Goal: Task Accomplishment & Management: Complete application form

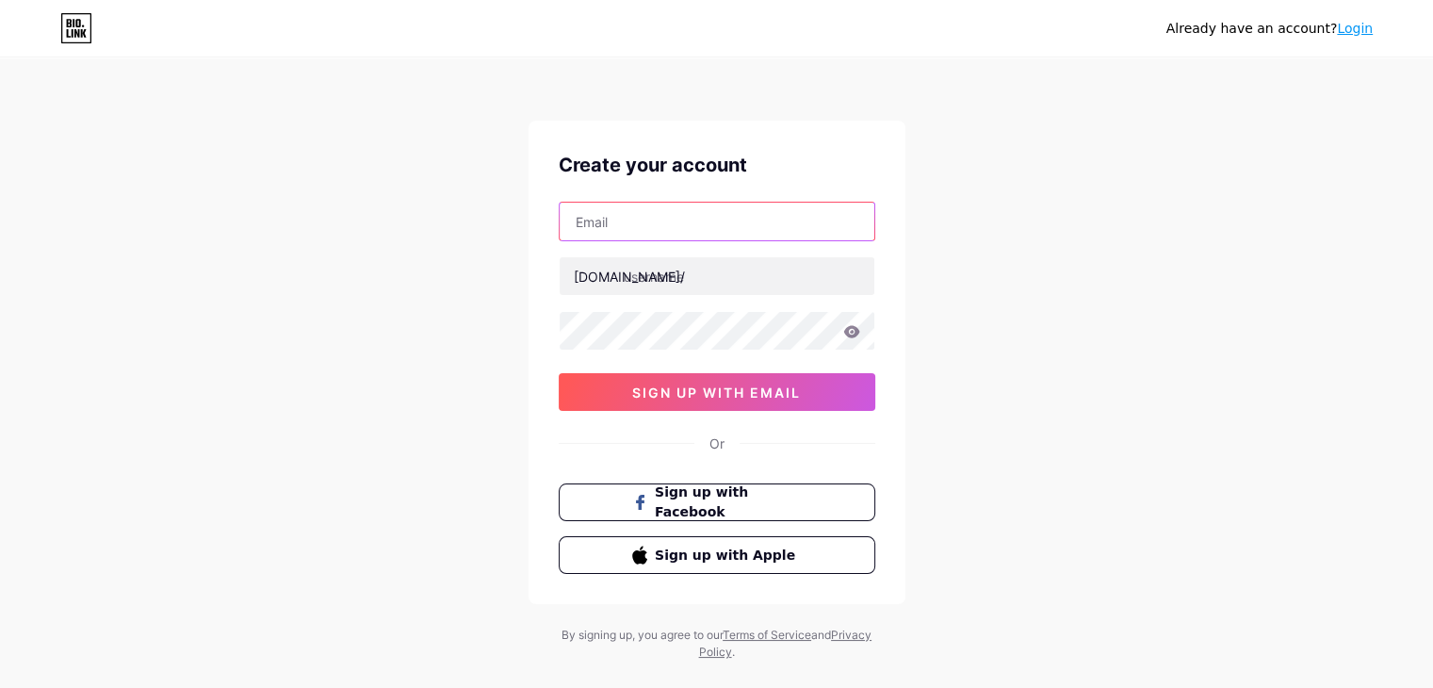
click at [655, 228] on input "text" at bounding box center [716, 222] width 315 height 38
paste input "[EMAIL_ADDRESS][DOMAIN_NAME]"
type input "[EMAIL_ADDRESS][DOMAIN_NAME]"
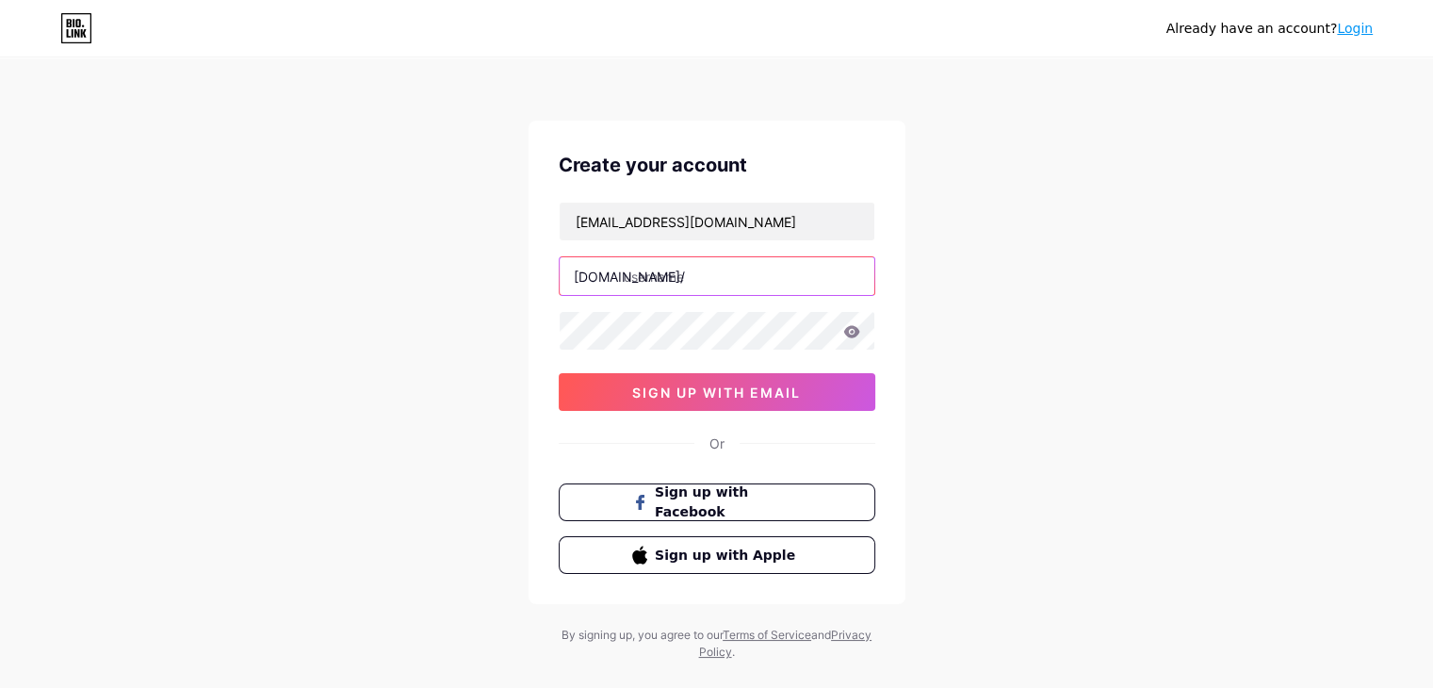
click at [727, 270] on input "text" at bounding box center [716, 276] width 315 height 38
paste input "alfafabricationuae"
type input "alfafabricationuae"
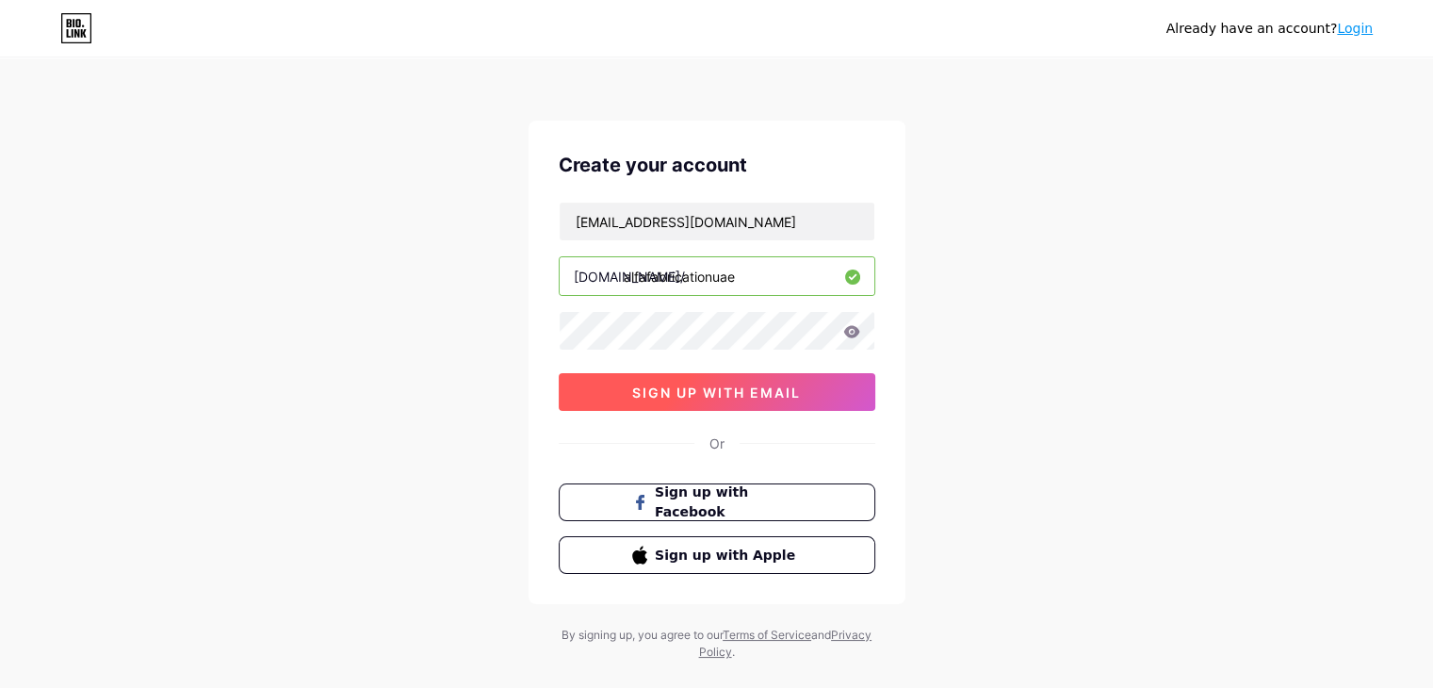
click at [640, 387] on span "sign up with email" at bounding box center [716, 392] width 169 height 16
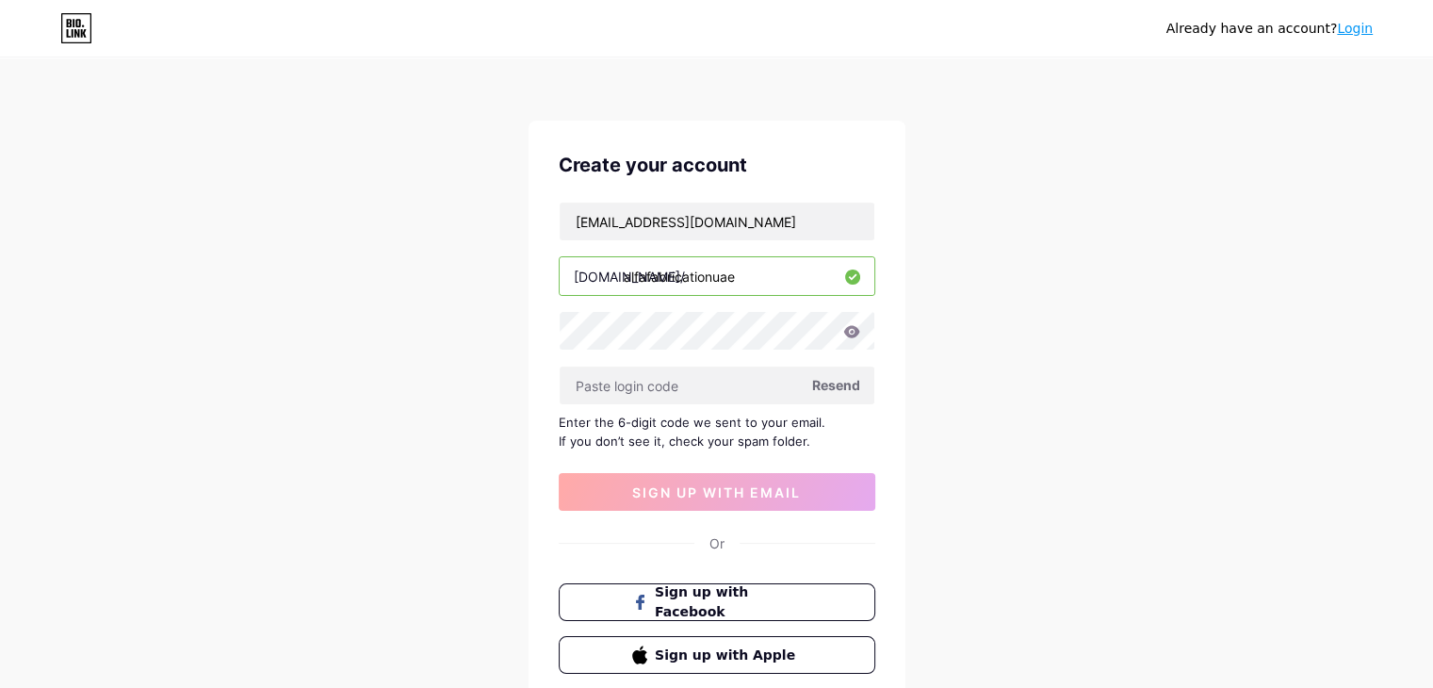
click at [848, 380] on span "Resend" at bounding box center [836, 385] width 48 height 20
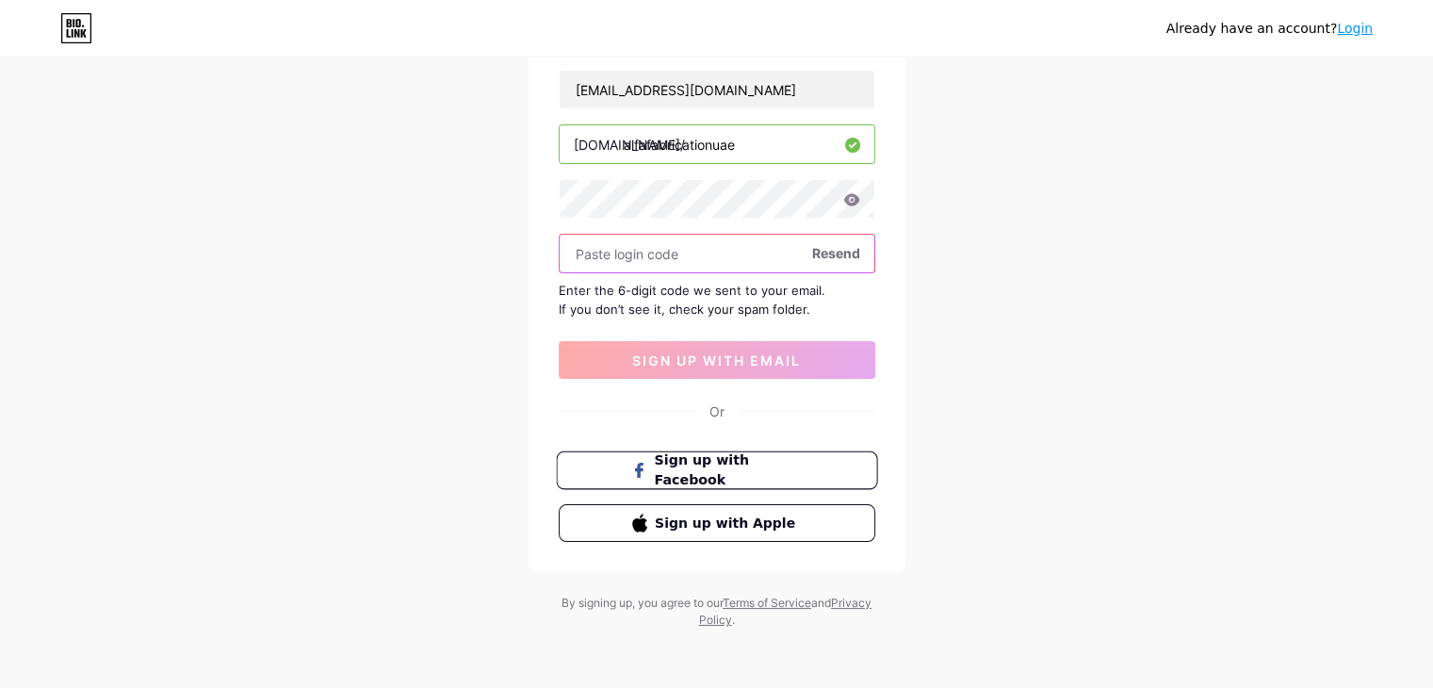
scroll to position [38, 0]
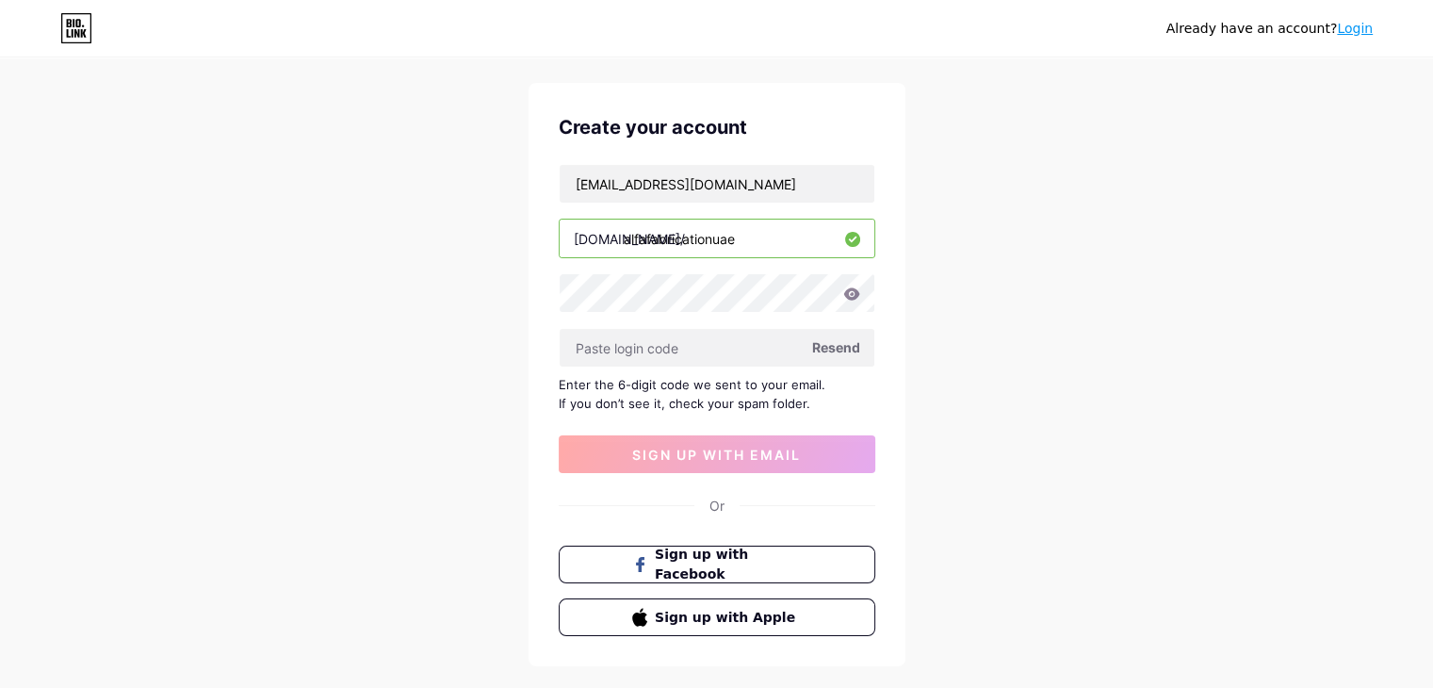
click at [1016, 149] on div "Already have an account? Login Create your account [EMAIL_ADDRESS][DOMAIN_NAME]…" at bounding box center [716, 372] width 1433 height 820
click at [667, 469] on button "sign up with email" at bounding box center [717, 454] width 316 height 38
click at [853, 293] on icon at bounding box center [851, 293] width 17 height 13
click at [848, 239] on icon at bounding box center [852, 239] width 8 height 7
click at [739, 186] on input "[EMAIL_ADDRESS][DOMAIN_NAME]" at bounding box center [716, 184] width 315 height 38
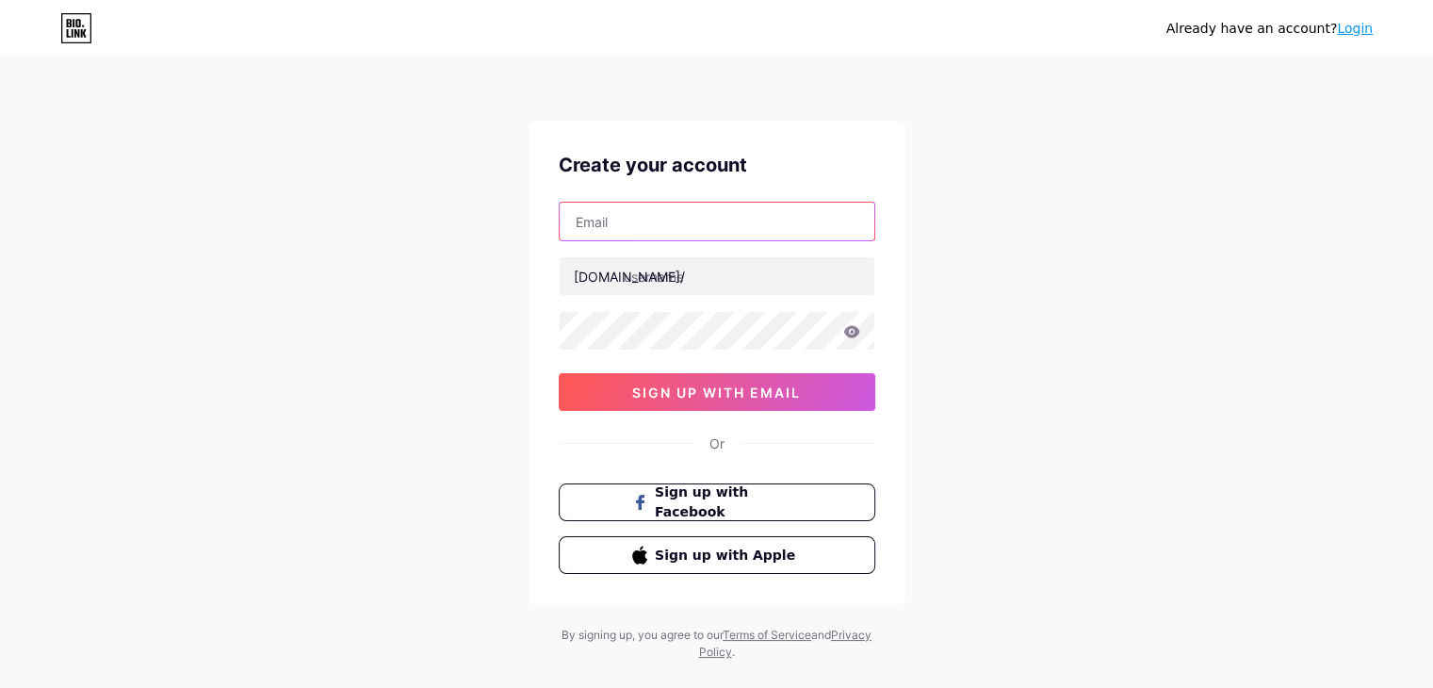
click at [632, 231] on input "text" at bounding box center [716, 222] width 315 height 38
type input "[EMAIL_ADDRESS][DOMAIN_NAME]"
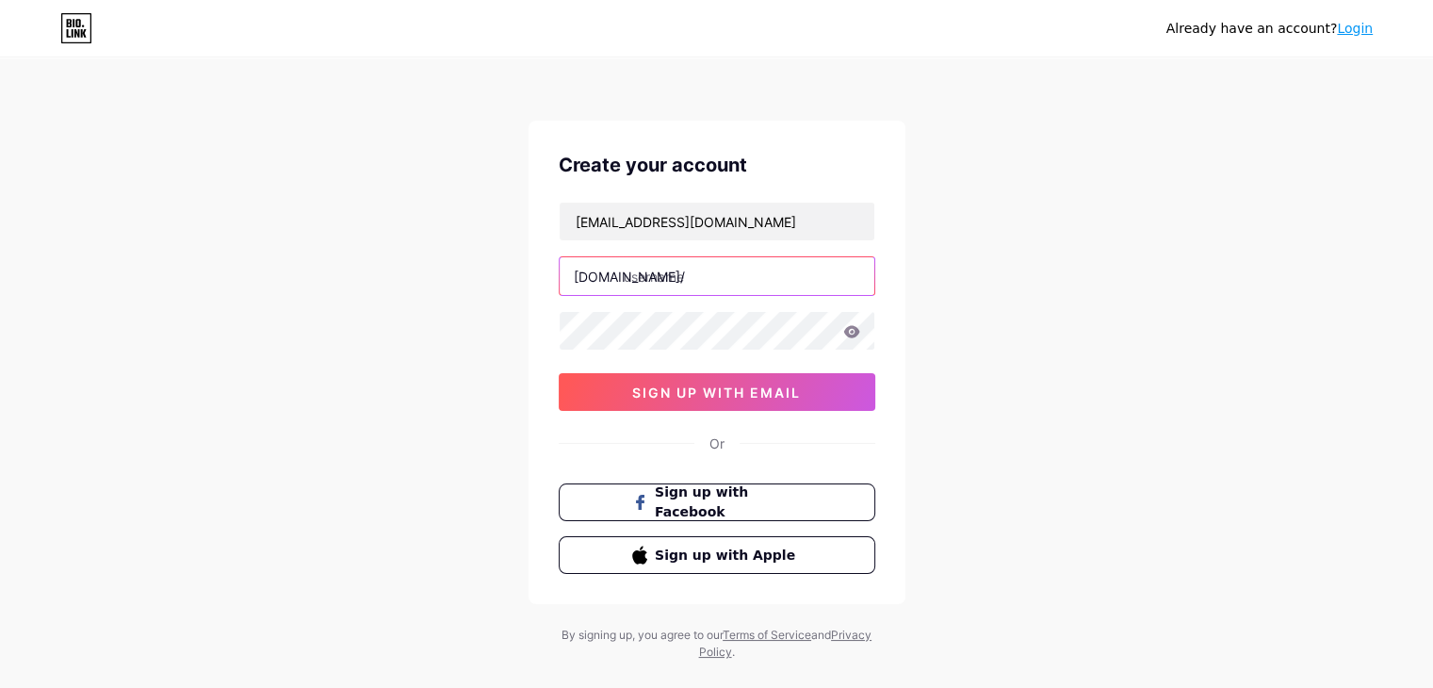
click at [673, 278] on input "text" at bounding box center [716, 276] width 315 height 38
paste input "alfafabricationuae"
type input "alfafabricationuae"
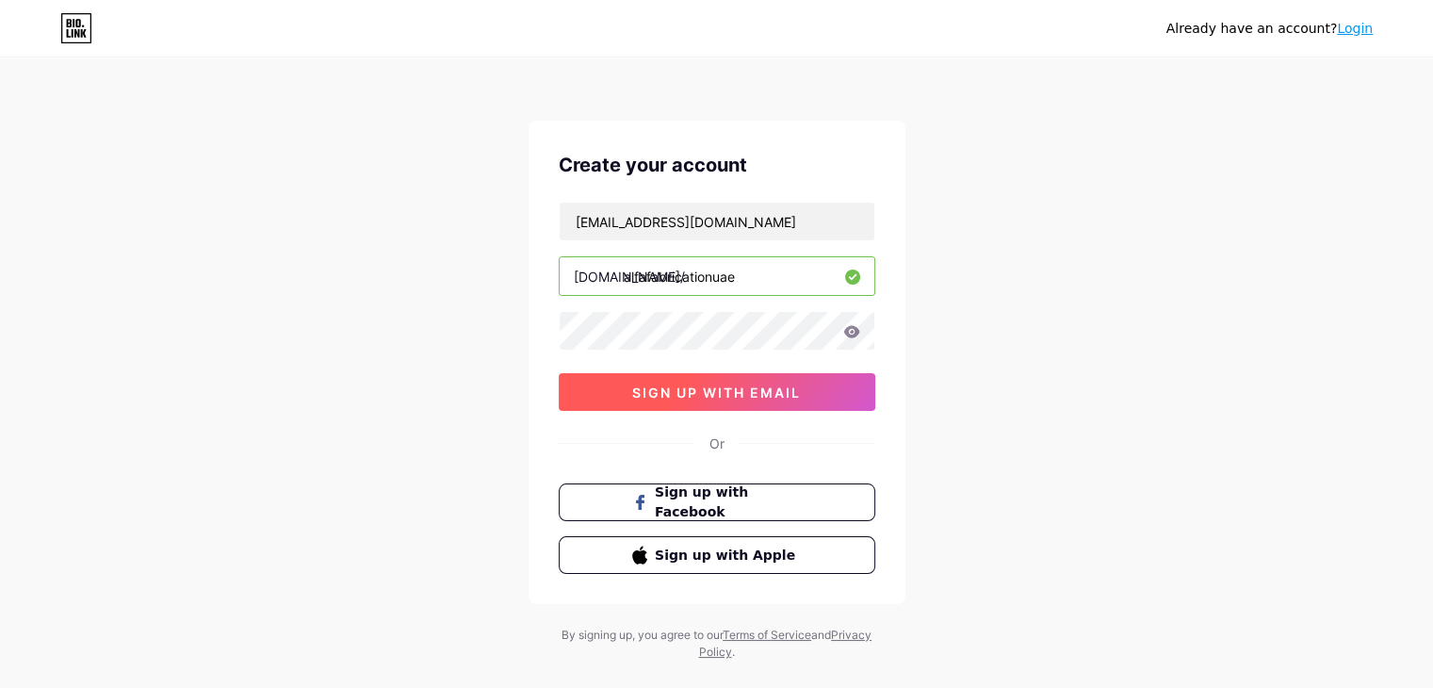
click at [596, 381] on button "sign up with email" at bounding box center [717, 392] width 316 height 38
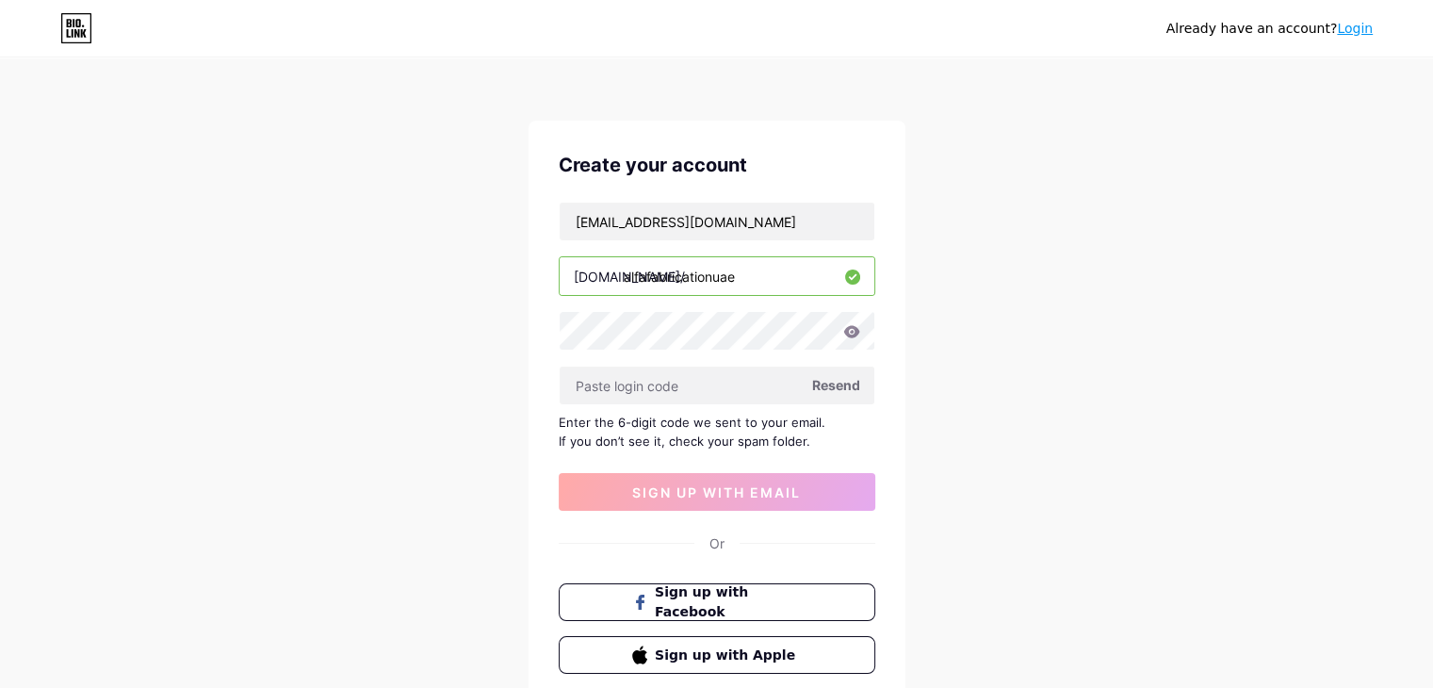
click at [840, 385] on span "Resend" at bounding box center [836, 385] width 48 height 20
click at [836, 385] on span "Resend" at bounding box center [836, 385] width 48 height 20
